Goal: Task Accomplishment & Management: Use online tool/utility

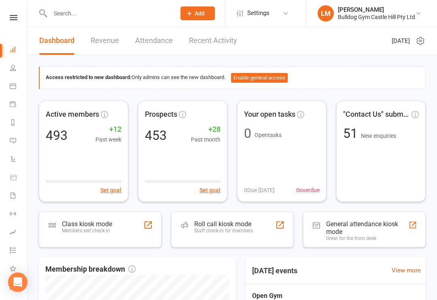
click at [68, 221] on div "Class kiosk mode" at bounding box center [87, 224] width 50 height 8
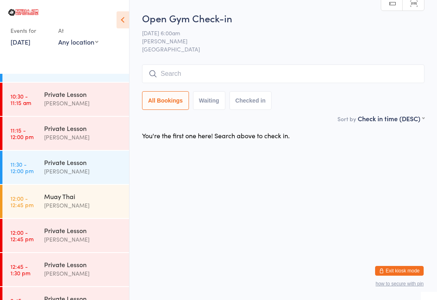
scroll to position [502, 0]
click at [26, 202] on time "12:00 - 12:45 pm" at bounding box center [22, 200] width 23 height 13
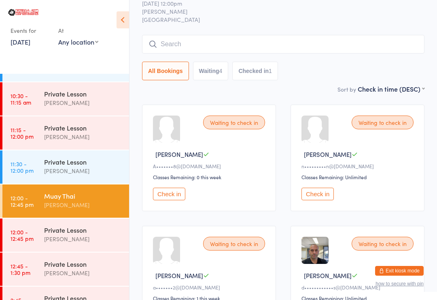
scroll to position [28, 0]
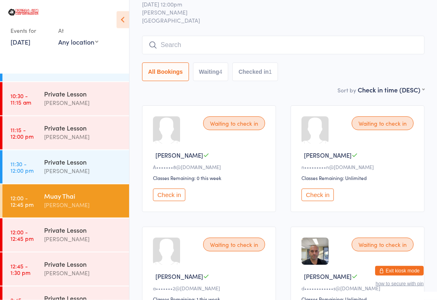
click at [375, 43] on input "search" at bounding box center [283, 45] width 283 height 19
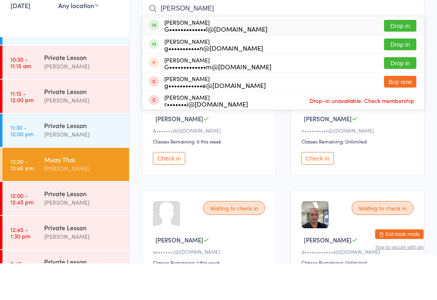
type input "Gerald"
click at [407, 57] on button "Drop in" at bounding box center [400, 63] width 32 height 12
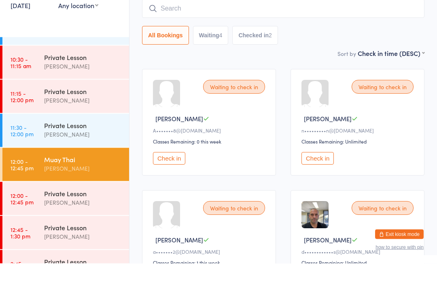
scroll to position [6, 0]
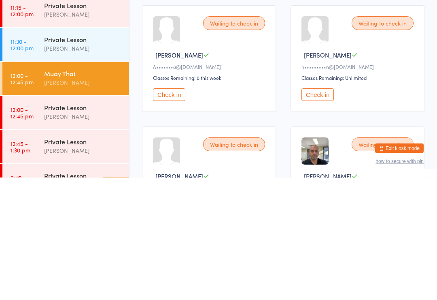
click at [318, 211] on button "Check in" at bounding box center [318, 217] width 32 height 13
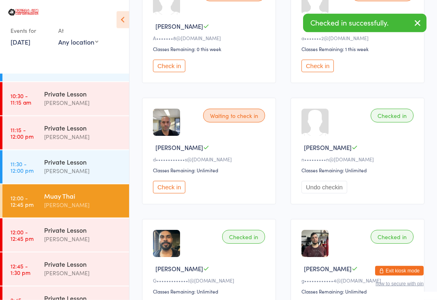
scroll to position [149, 0]
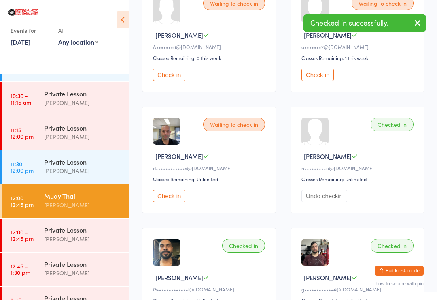
click at [166, 202] on button "Check in" at bounding box center [169, 196] width 32 height 13
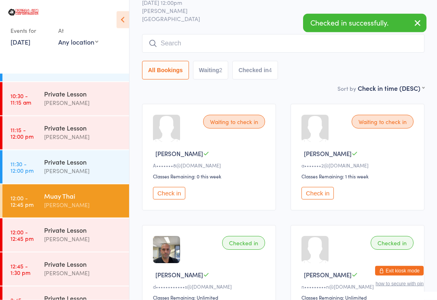
scroll to position [30, 0]
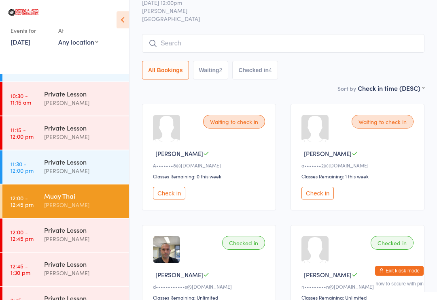
click at [326, 39] on input "search" at bounding box center [283, 43] width 283 height 19
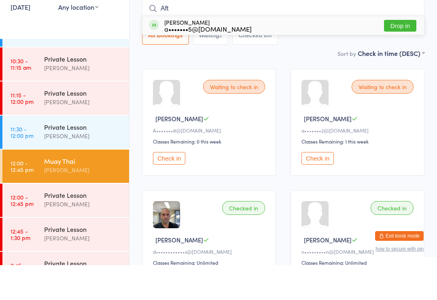
type input "Aft"
click at [403, 55] on button "Drop in" at bounding box center [400, 61] width 32 height 12
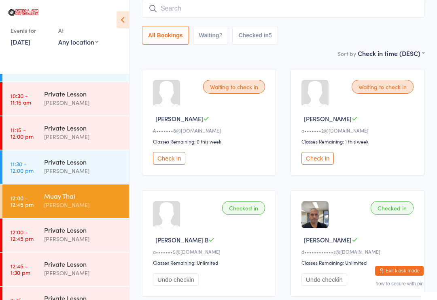
click at [318, 157] on button "Check in" at bounding box center [318, 158] width 32 height 13
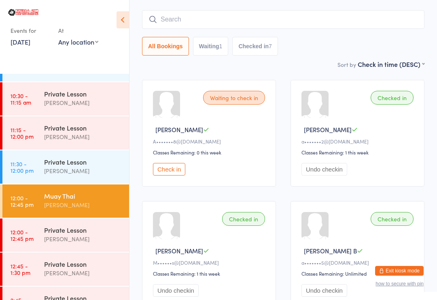
scroll to position [0, 0]
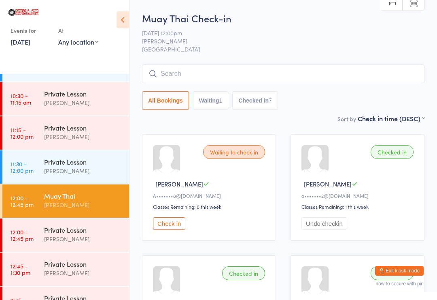
click at [341, 69] on input "search" at bounding box center [283, 73] width 283 height 19
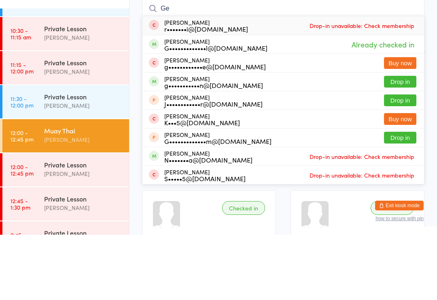
type input "G"
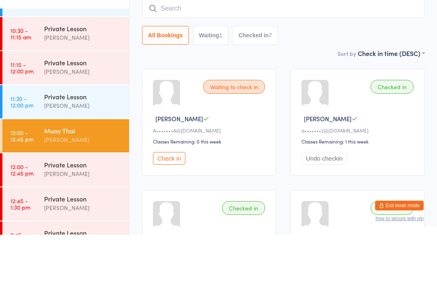
scroll to position [65, 0]
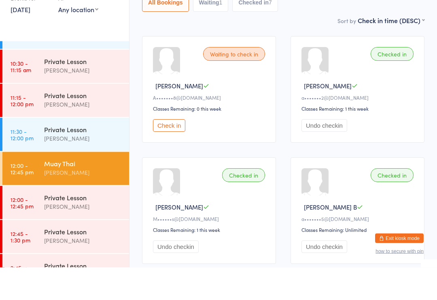
click at [186, 117] on div "Waiting to check in Arnesh C A•••••••8@gmail.com Classes Remaining: 0 this week…" at bounding box center [209, 122] width 134 height 107
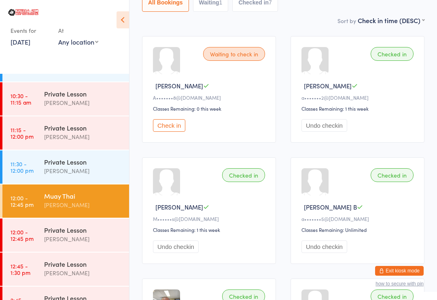
click at [181, 140] on div "Waiting to check in Arnesh C A•••••••8@gmail.com Classes Remaining: 0 this week…" at bounding box center [209, 89] width 134 height 107
click at [191, 127] on div "Check in" at bounding box center [210, 125] width 115 height 13
click at [179, 132] on button "Check in" at bounding box center [169, 125] width 32 height 13
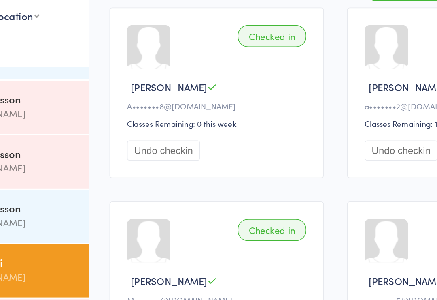
click at [153, 119] on button "Undo checkin" at bounding box center [176, 125] width 46 height 13
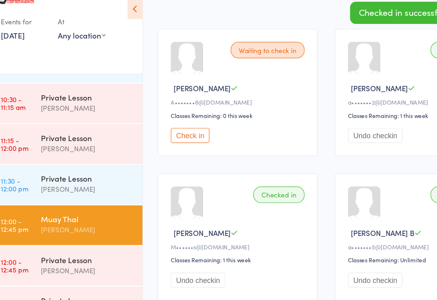
click at [171, 119] on button "Check in" at bounding box center [169, 125] width 32 height 13
